Goal: Find specific page/section: Find specific page/section

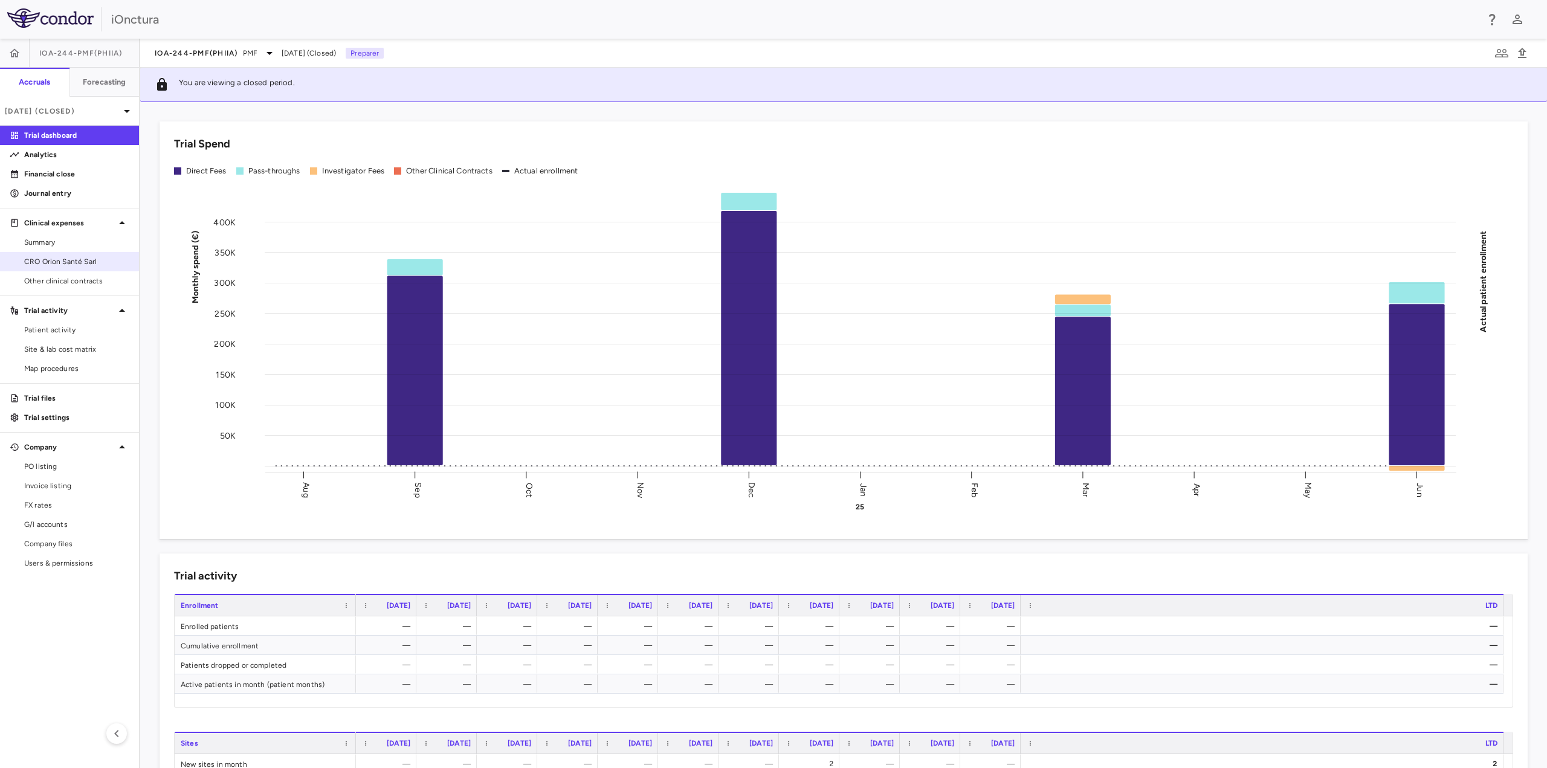
click at [63, 266] on span "CRO Orion Santé Sarl" at bounding box center [76, 261] width 105 height 11
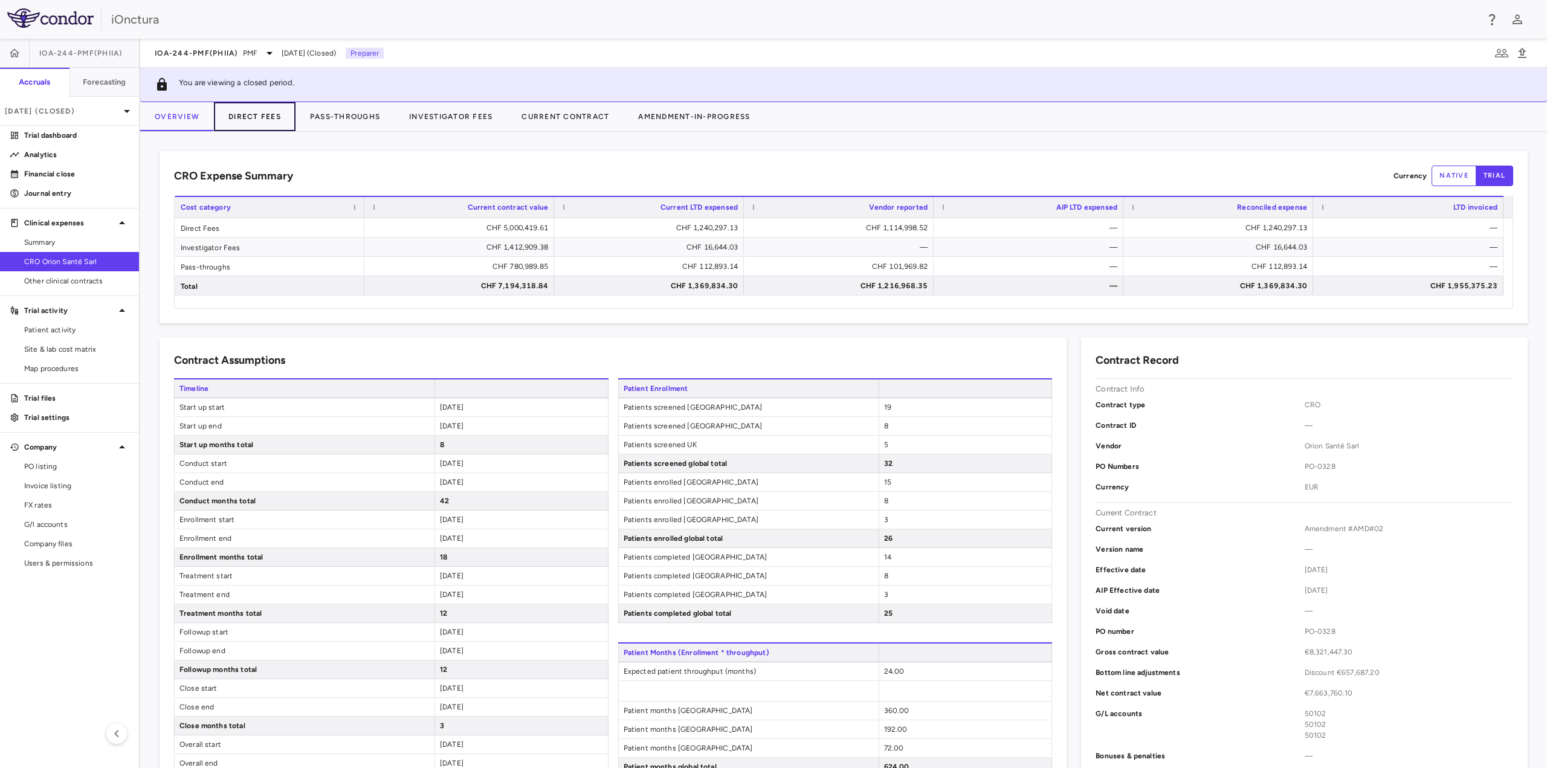
click at [264, 114] on button "Direct Fees" at bounding box center [255, 116] width 82 height 29
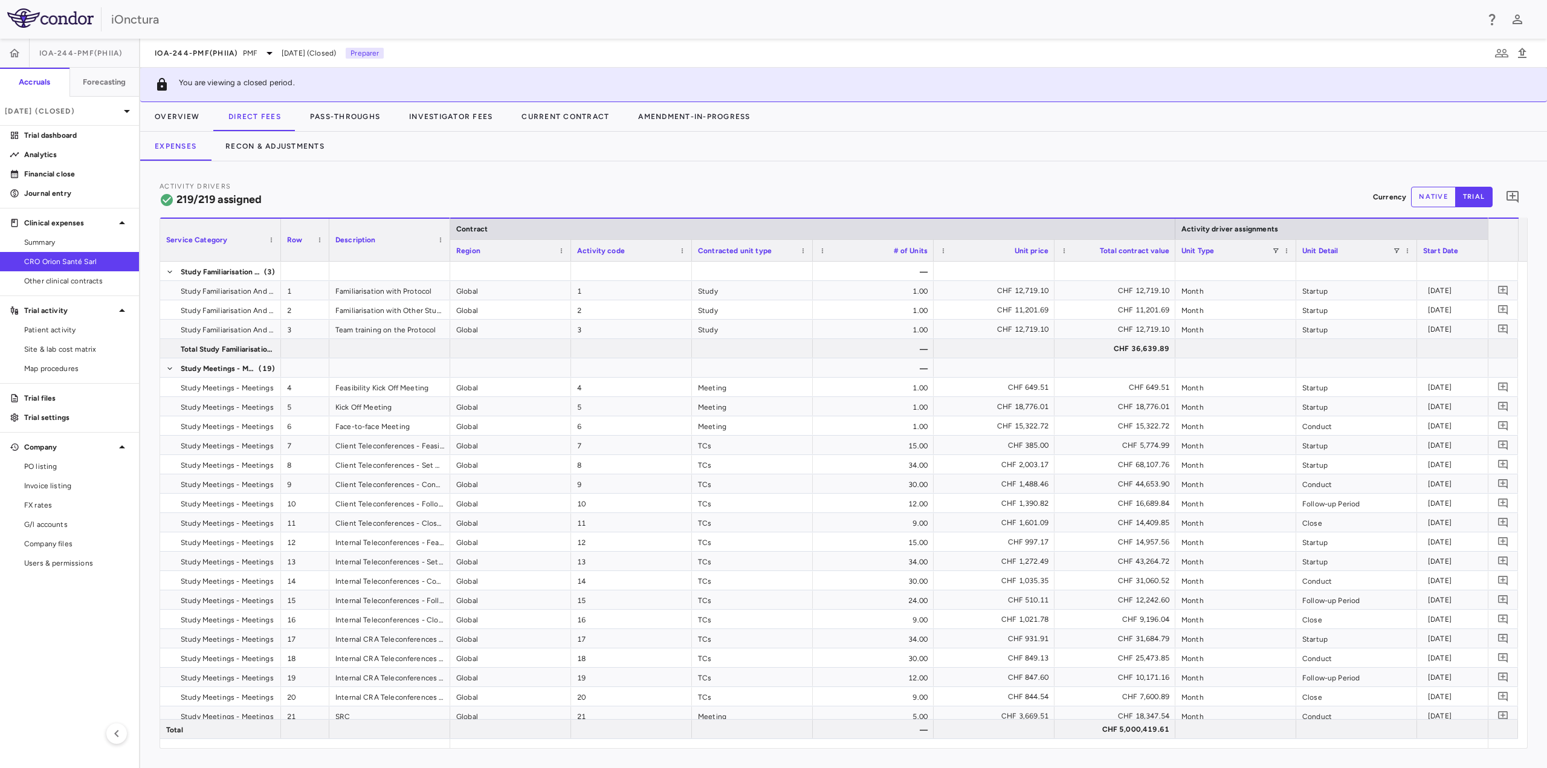
click at [1431, 190] on button "native" at bounding box center [1433, 197] width 45 height 21
click at [233, 53] on span "IOA-244-PMF(PhIIa)" at bounding box center [196, 53] width 83 height 10
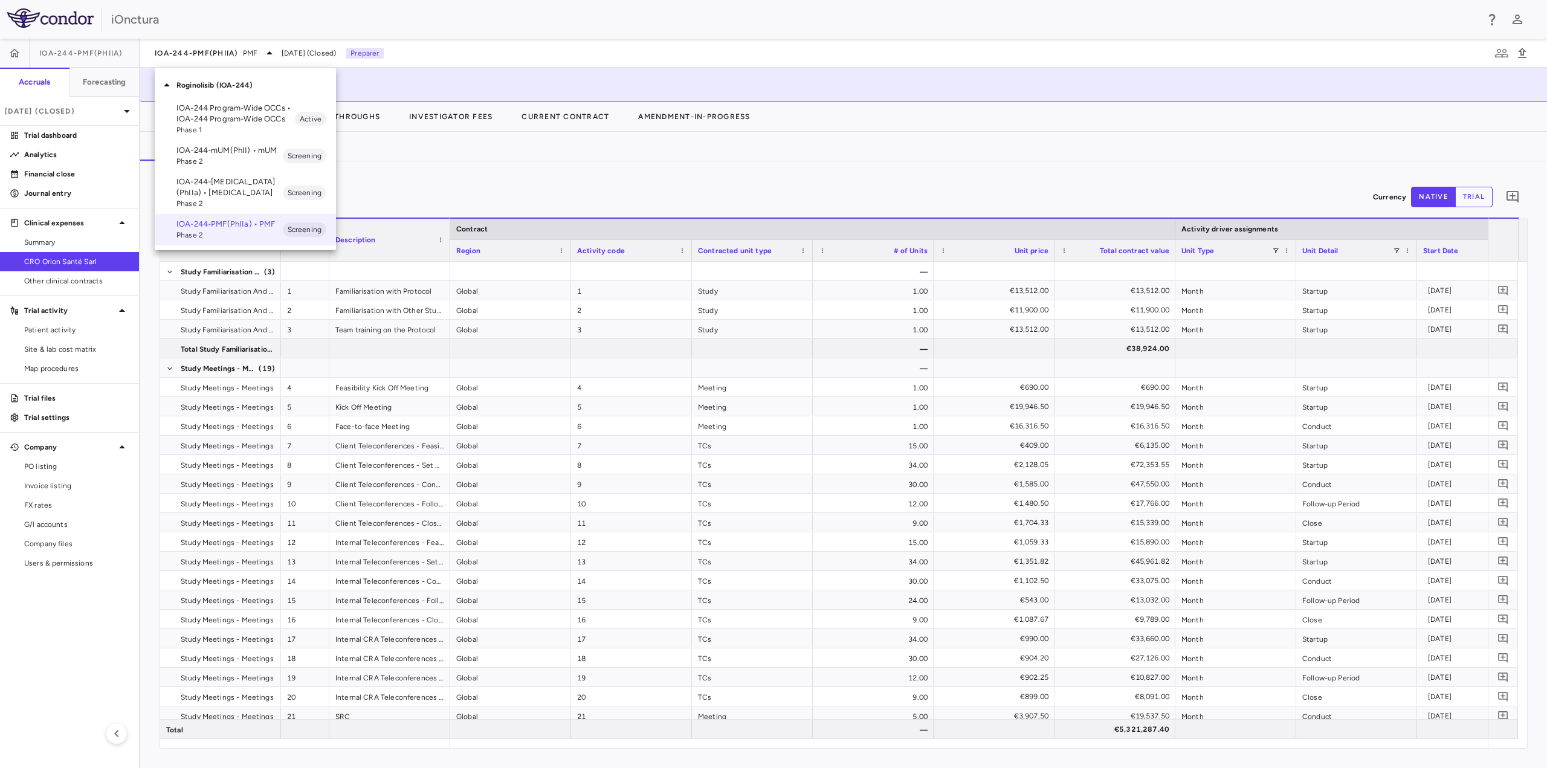
click at [207, 152] on p "IOA-244-mUM(PhII) • mUM" at bounding box center [229, 150] width 106 height 11
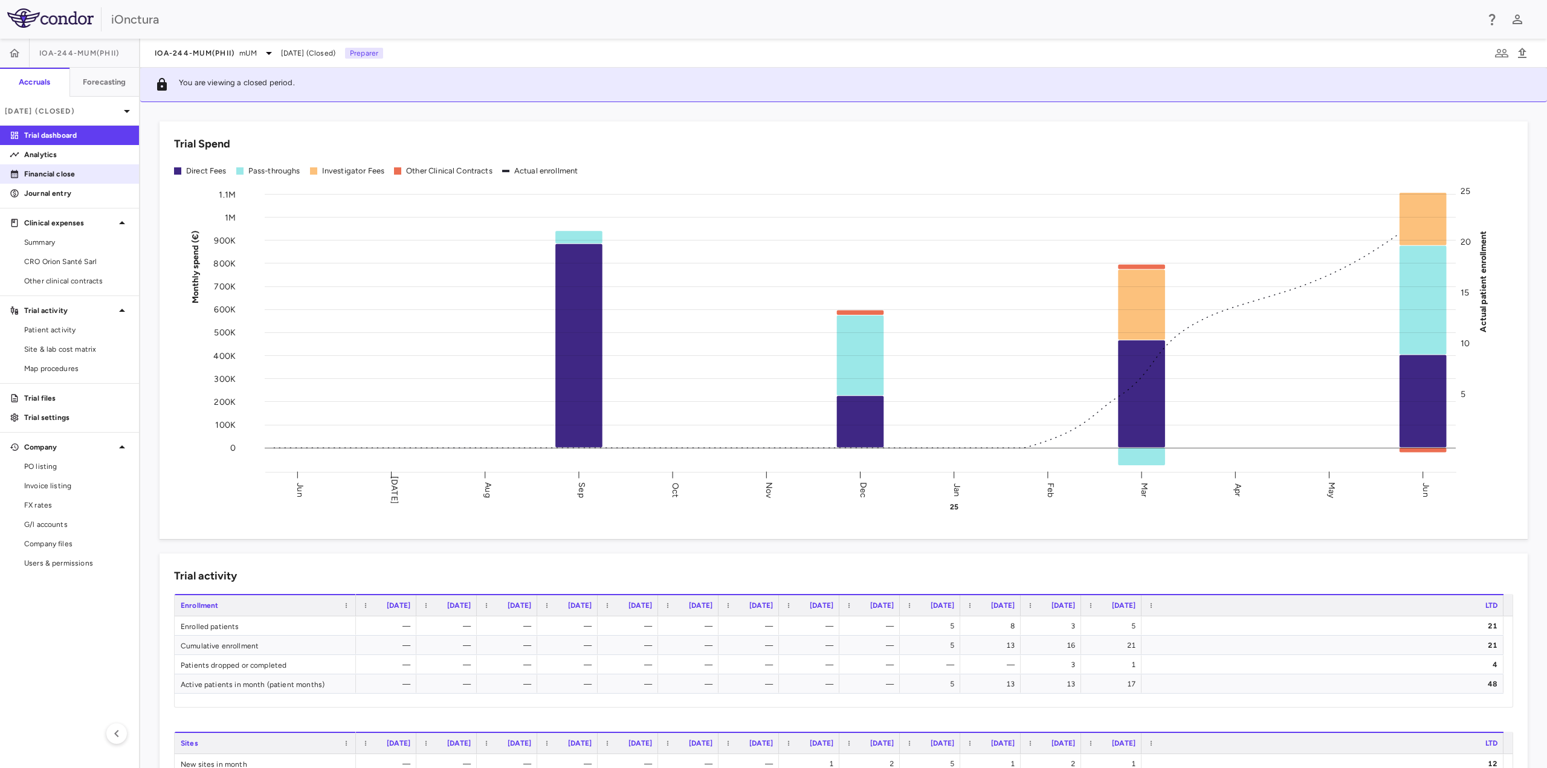
click at [82, 175] on p "Financial close" at bounding box center [76, 174] width 105 height 11
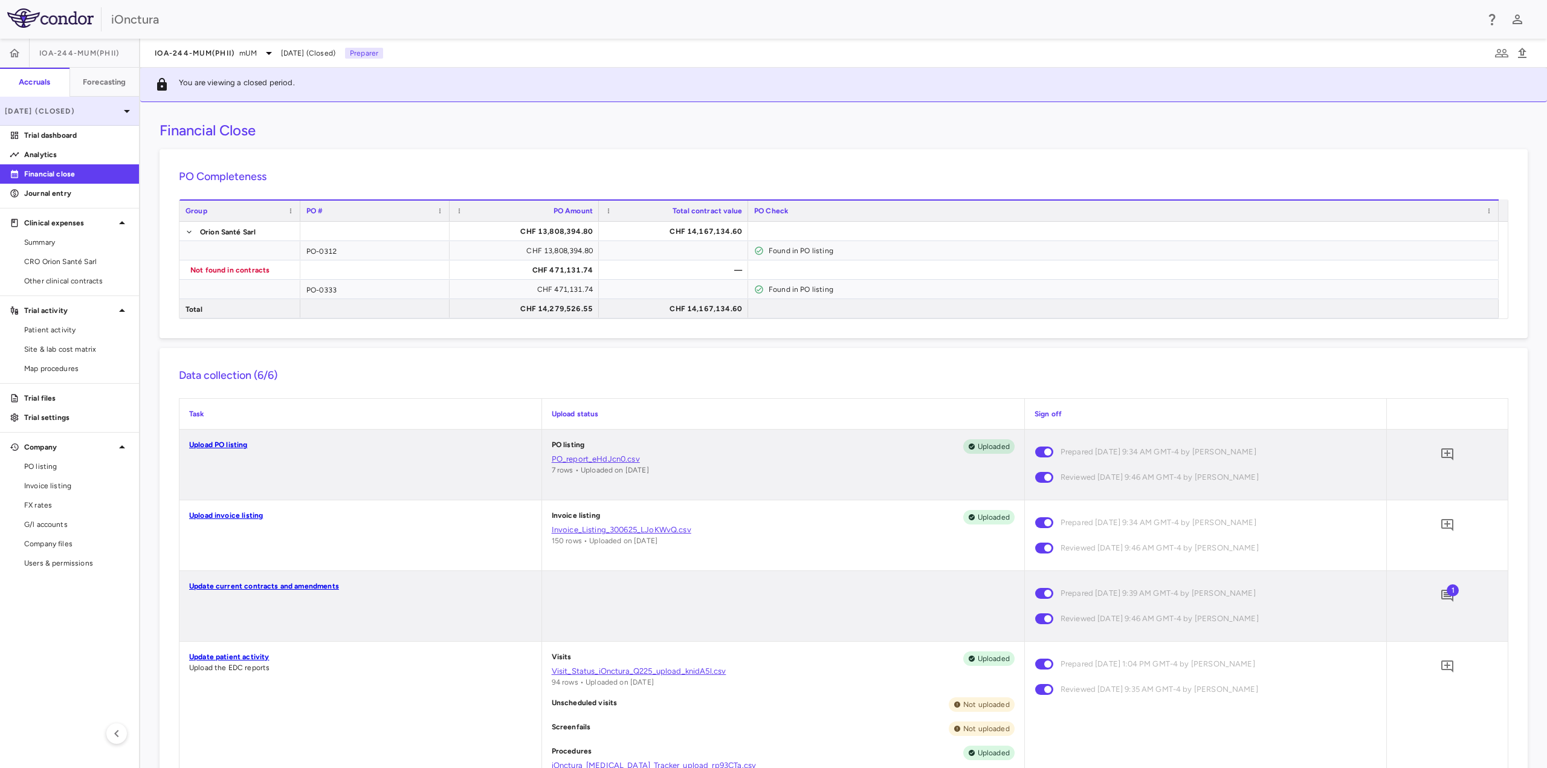
click at [91, 109] on p "Jun 2025 (Closed)" at bounding box center [62, 111] width 115 height 11
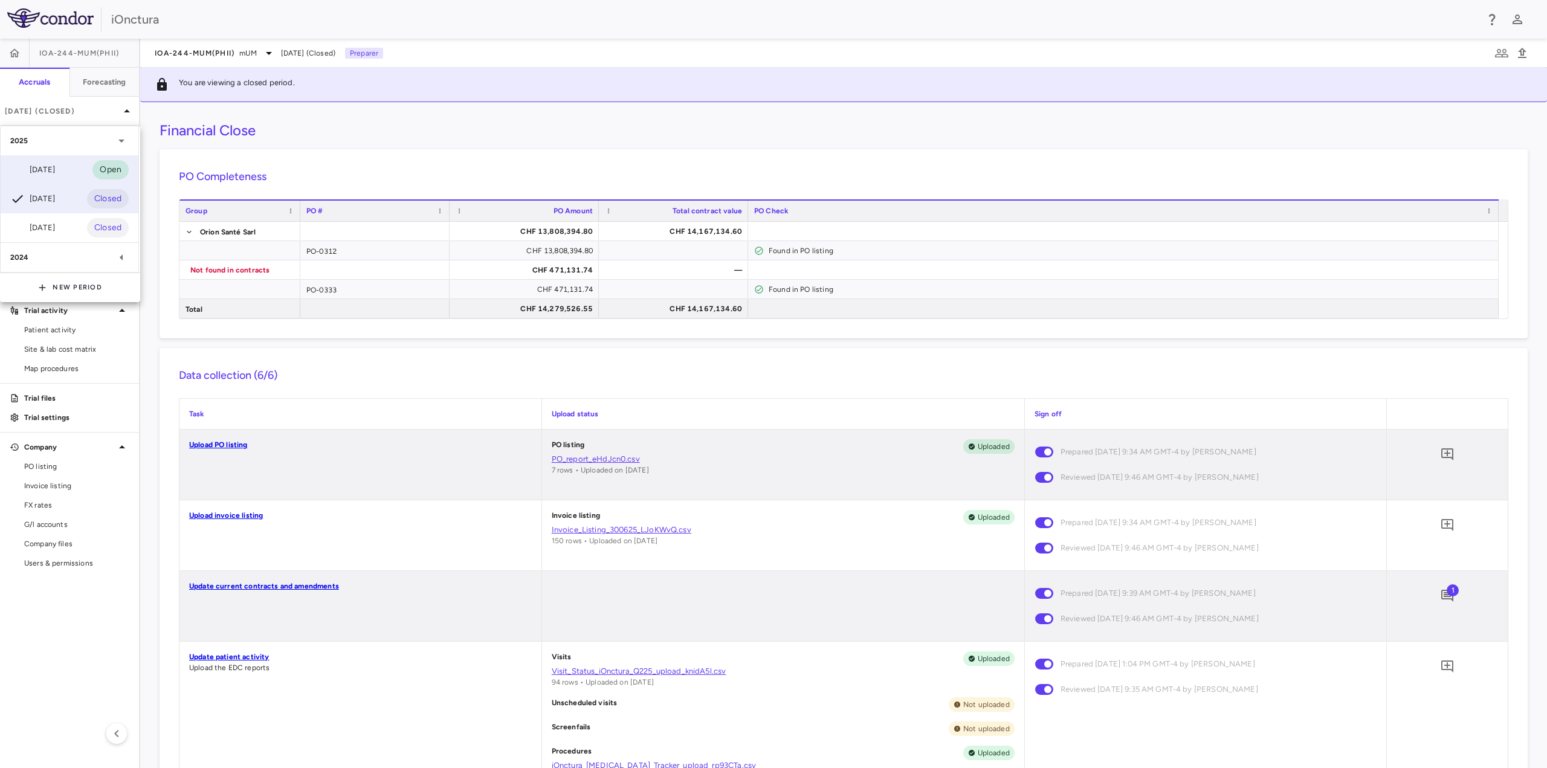
click at [66, 164] on div "Sep 2025 Open" at bounding box center [70, 169] width 138 height 29
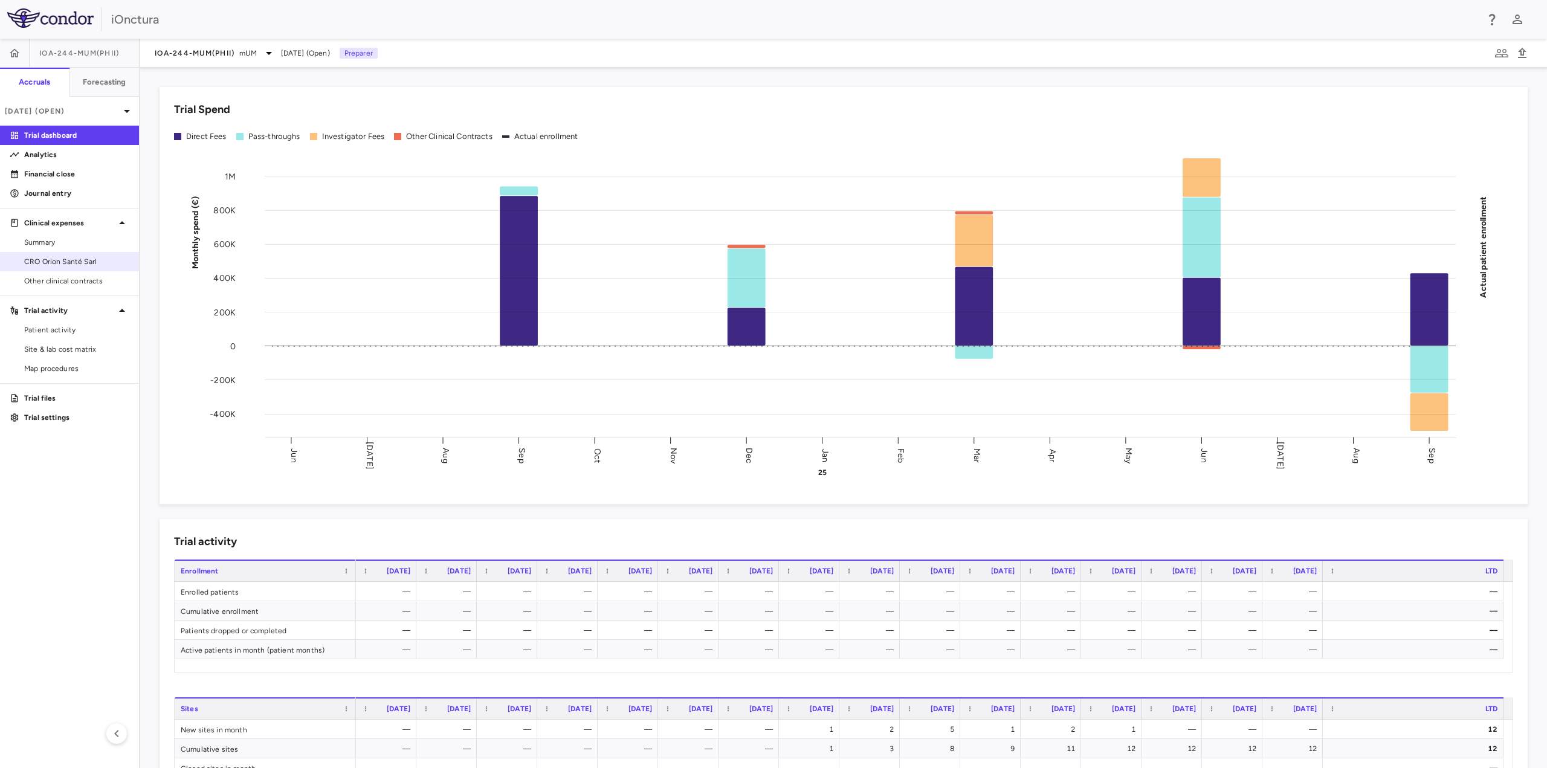
click at [74, 257] on span "CRO Orion Santé Sarl" at bounding box center [76, 261] width 105 height 11
click at [45, 260] on span "CRO Orion Santé Sarl" at bounding box center [76, 261] width 105 height 11
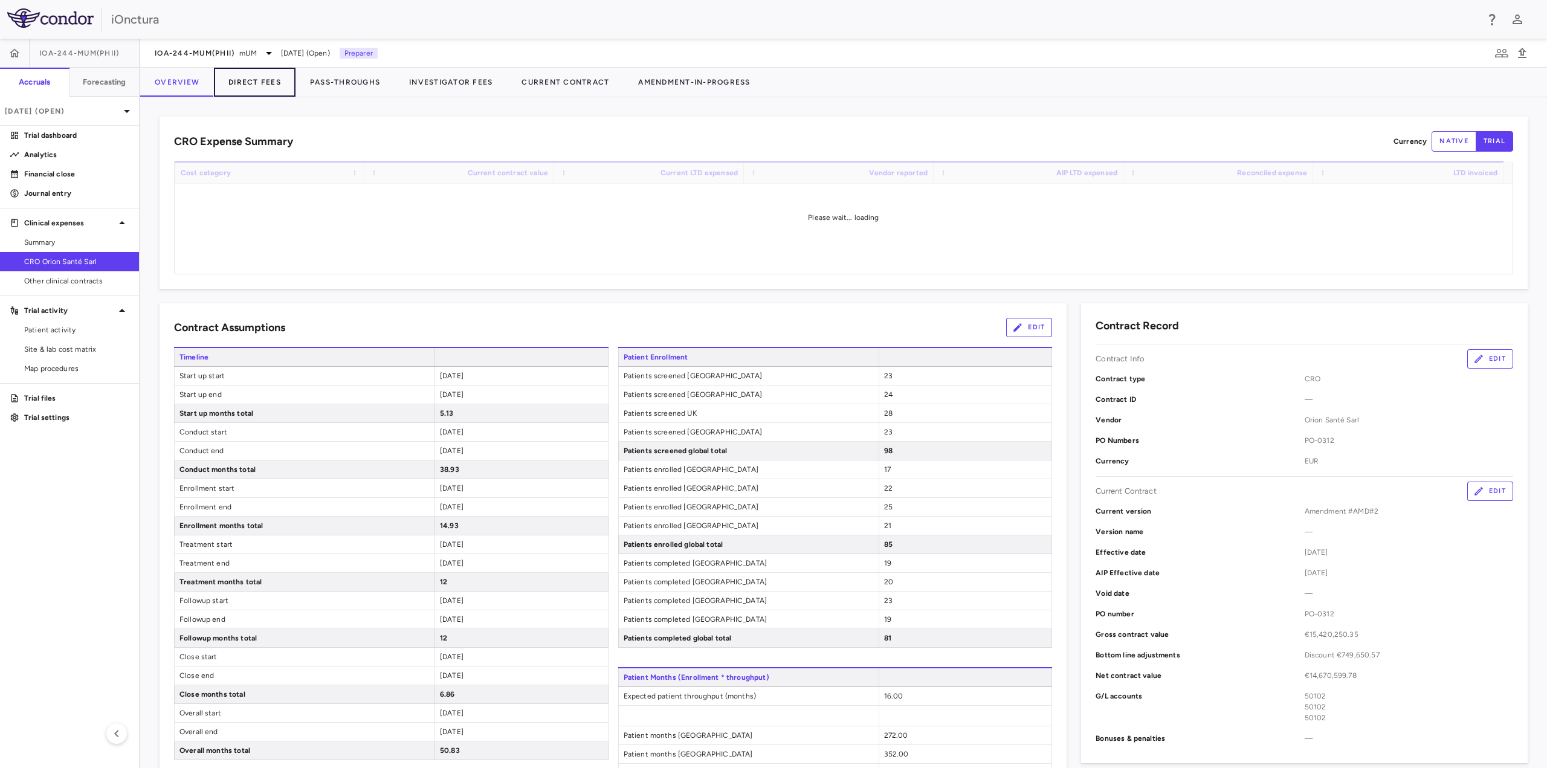
click at [255, 83] on button "Direct Fees" at bounding box center [255, 82] width 82 height 29
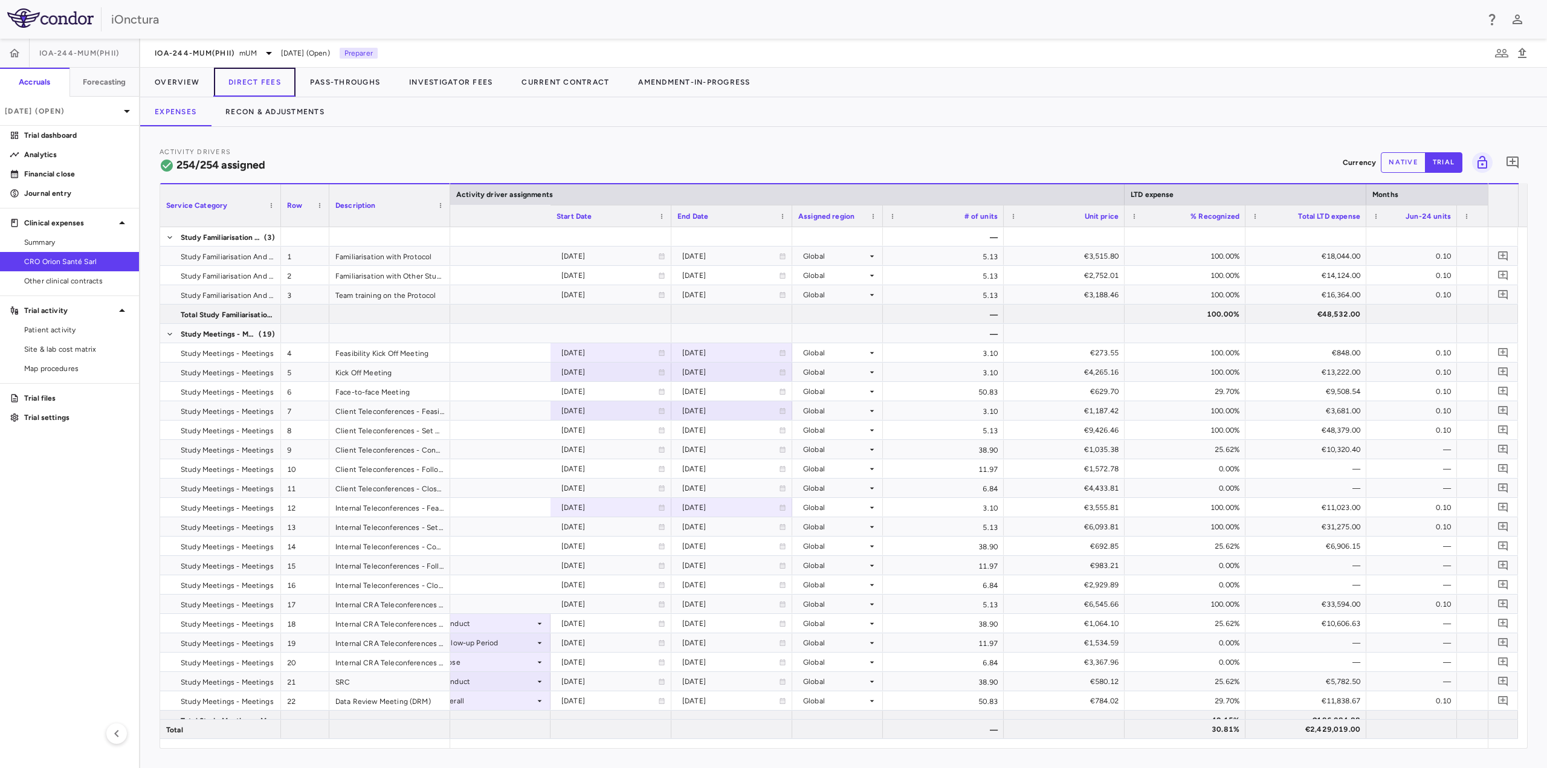
scroll to position [0, 1173]
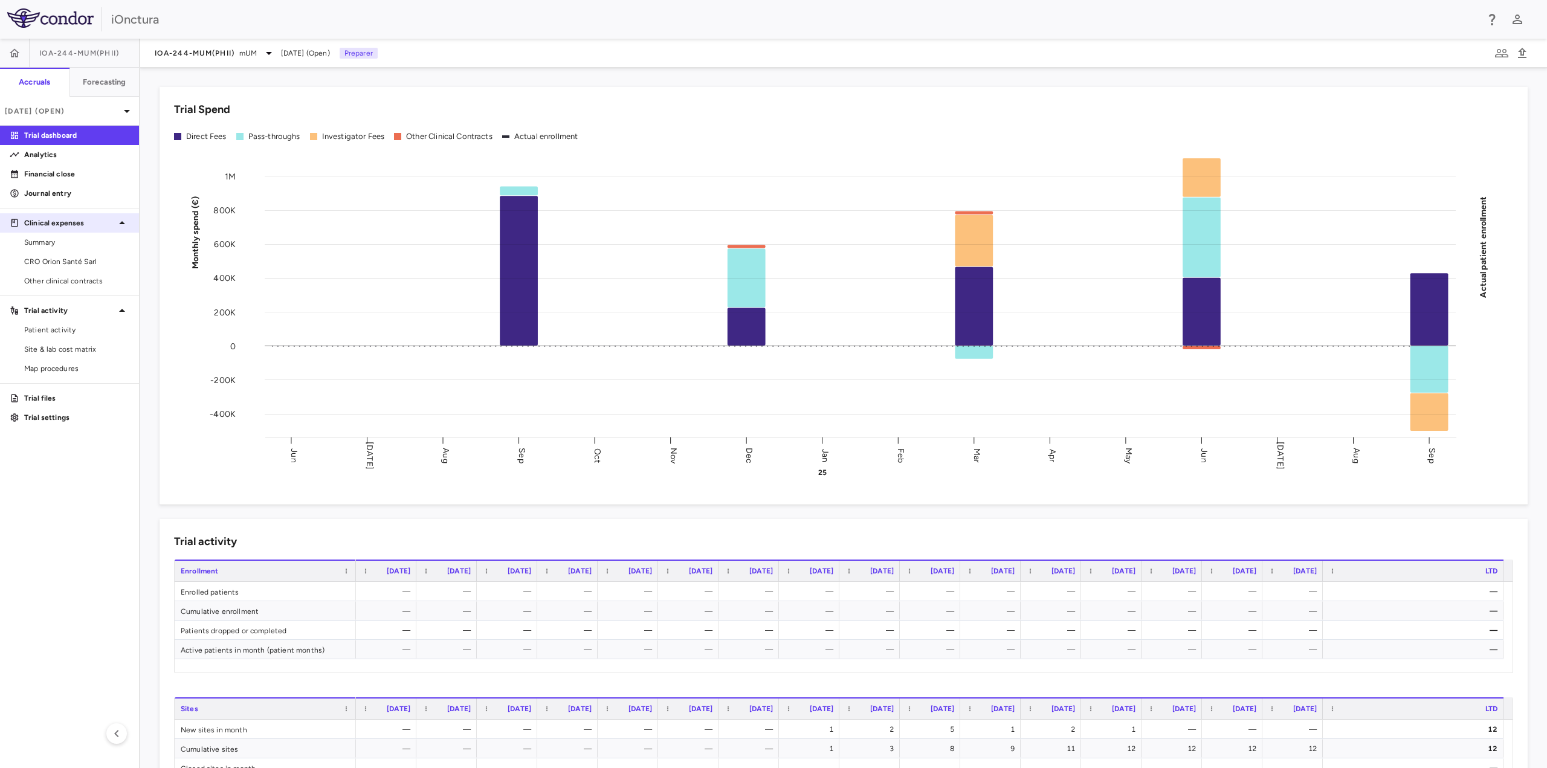
drag, startPoint x: 85, startPoint y: 258, endPoint x: 121, endPoint y: 216, distance: 54.9
click at [85, 257] on span "CRO Orion Santé Sarl" at bounding box center [76, 261] width 105 height 11
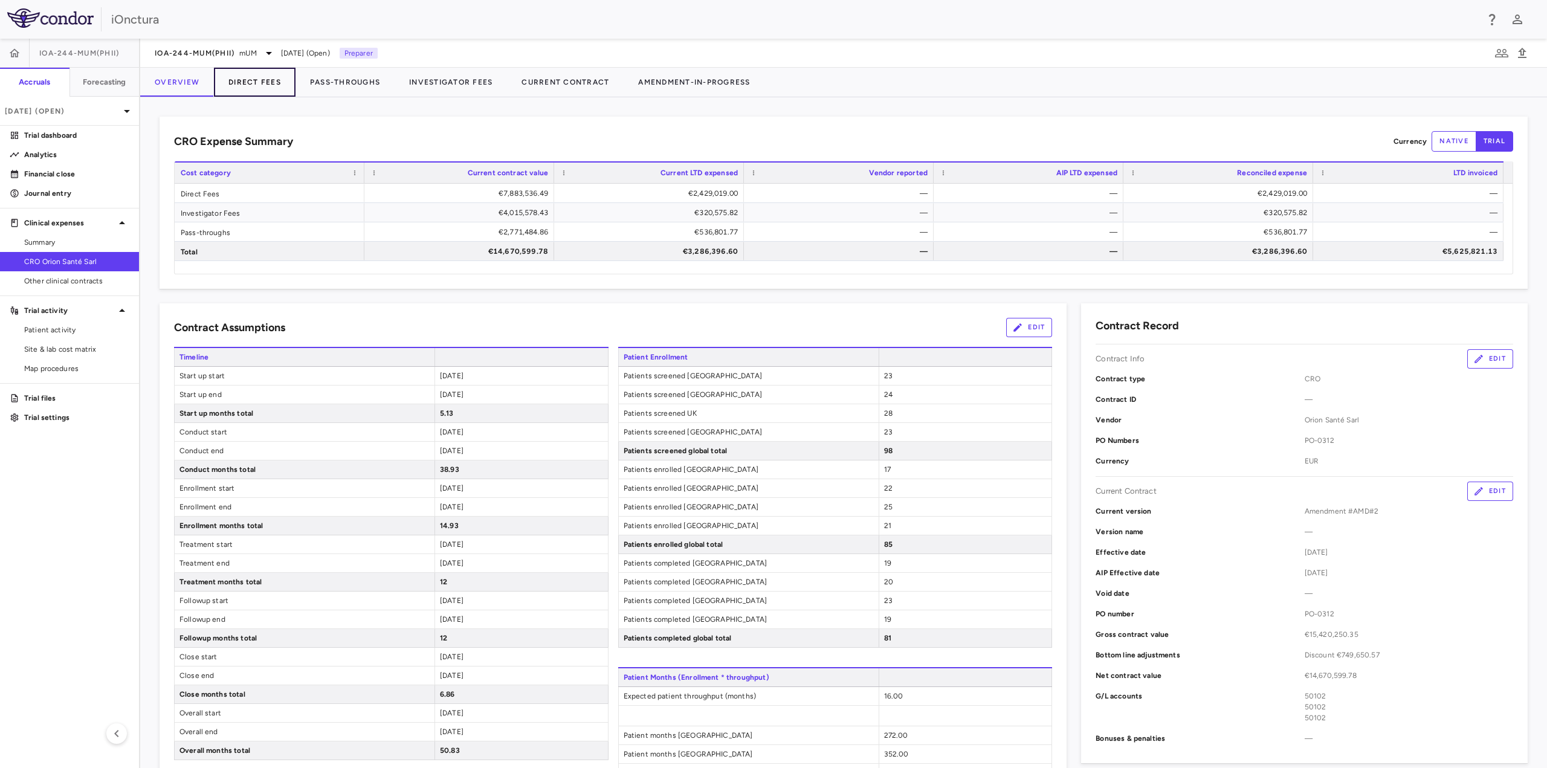
click at [262, 85] on button "Direct Fees" at bounding box center [255, 82] width 82 height 29
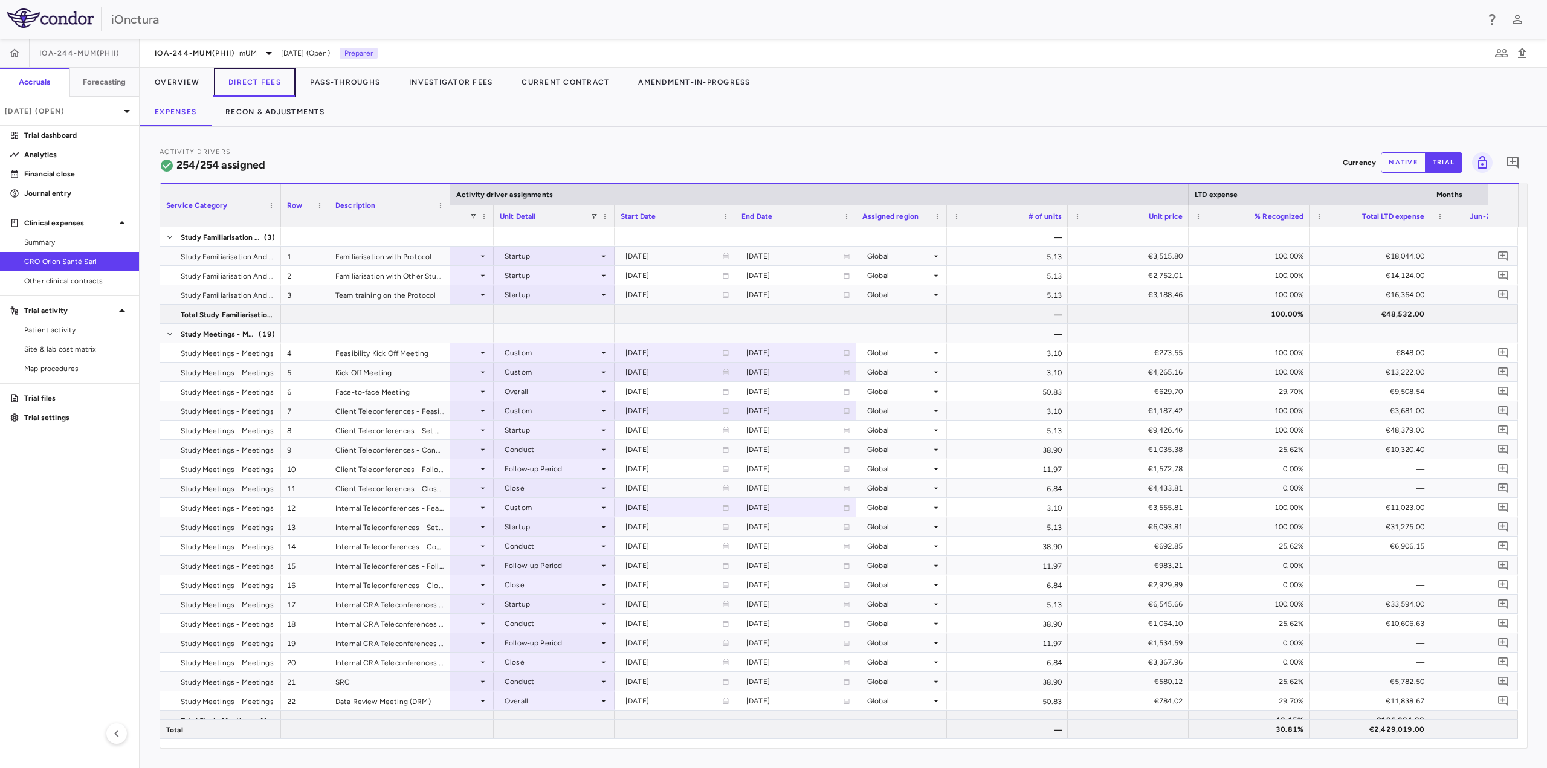
scroll to position [0, 841]
